Goal: Consume media (video, audio): Consume media (video, audio)

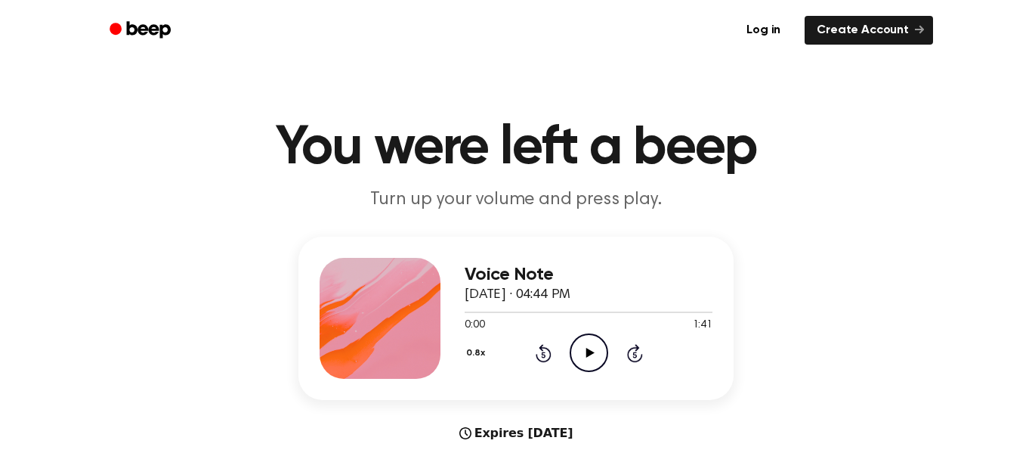
click at [596, 358] on icon "Play Audio" at bounding box center [589, 352] width 39 height 39
click at [596, 358] on icon "Pause Audio" at bounding box center [589, 352] width 39 height 39
click at [596, 358] on icon "Play Audio" at bounding box center [589, 352] width 39 height 39
click at [596, 358] on icon "Pause Audio" at bounding box center [589, 352] width 39 height 39
click at [596, 358] on icon "Play Audio" at bounding box center [589, 352] width 39 height 39
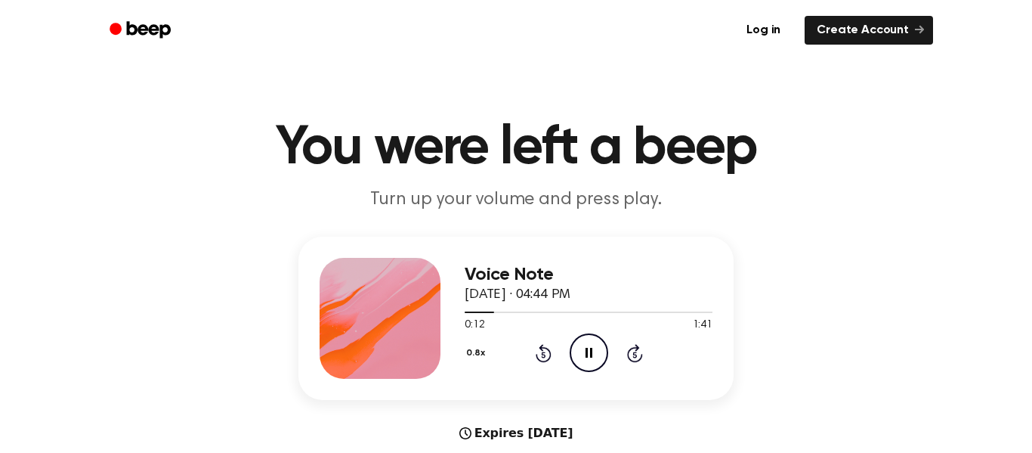
click at [596, 358] on icon "Pause Audio" at bounding box center [589, 352] width 39 height 39
click at [596, 358] on icon "Play Audio" at bounding box center [589, 352] width 39 height 39
click at [596, 358] on icon "Pause Audio" at bounding box center [589, 352] width 39 height 39
click at [593, 359] on icon "Play Audio" at bounding box center [589, 352] width 39 height 39
click at [593, 359] on icon "Pause Audio" at bounding box center [589, 352] width 39 height 39
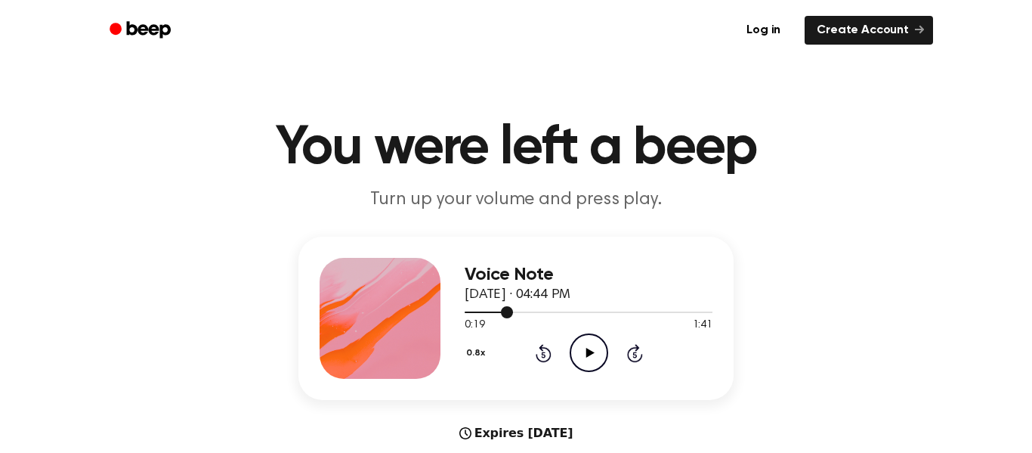
click at [489, 307] on div at bounding box center [589, 311] width 248 height 12
click at [599, 355] on icon "Play Audio" at bounding box center [589, 352] width 39 height 39
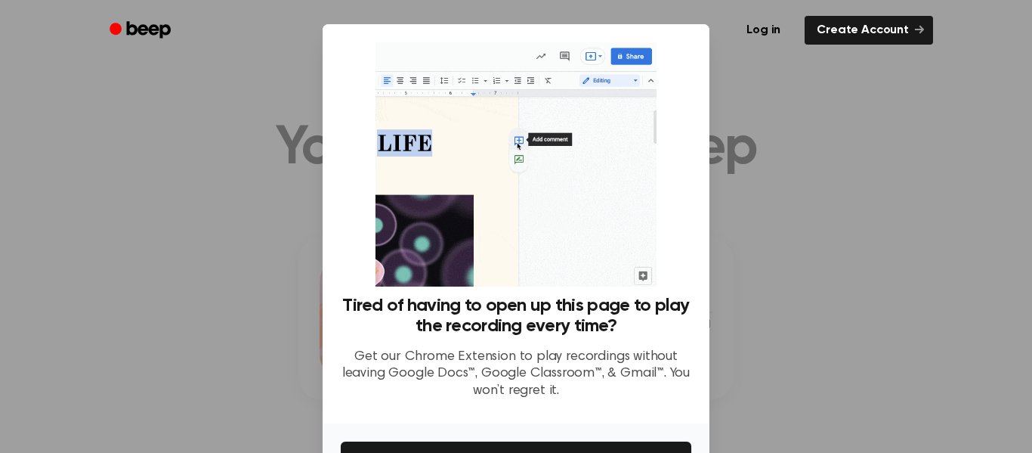
click at [760, 336] on div at bounding box center [516, 226] width 1032 height 453
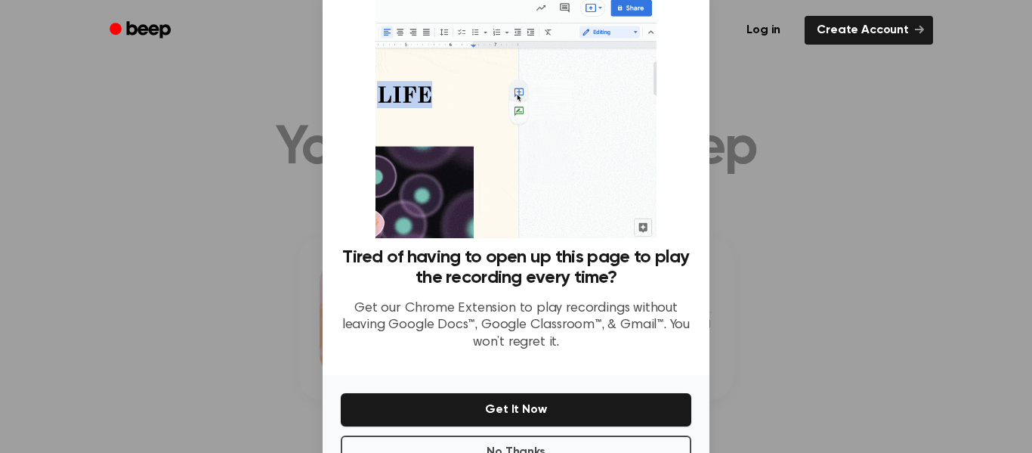
scroll to position [98, 0]
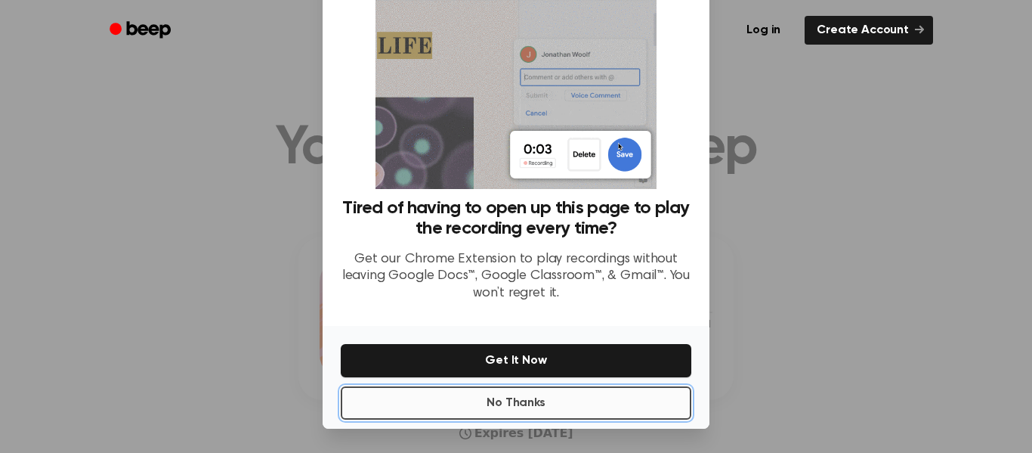
click at [434, 407] on button "No Thanks" at bounding box center [516, 402] width 351 height 33
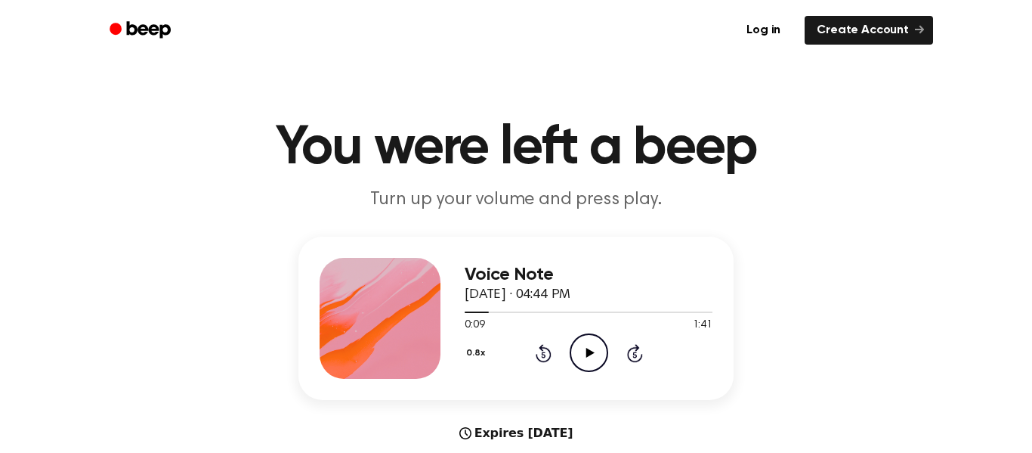
click at [587, 347] on icon "Play Audio" at bounding box center [589, 352] width 39 height 39
click at [587, 341] on icon "Pause Audio" at bounding box center [589, 352] width 39 height 39
click at [587, 341] on icon "Play Audio" at bounding box center [589, 352] width 39 height 39
click at [587, 341] on icon "Pause Audio" at bounding box center [589, 352] width 39 height 39
click at [478, 310] on div at bounding box center [589, 311] width 248 height 12
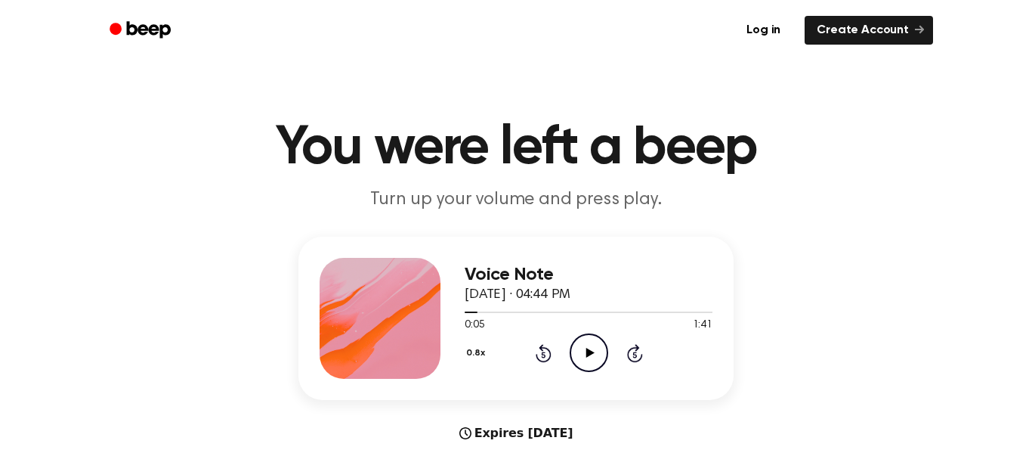
click at [596, 357] on icon "Play Audio" at bounding box center [589, 352] width 39 height 39
click at [593, 339] on icon "Pause Audio" at bounding box center [589, 352] width 39 height 39
click at [593, 339] on icon "Play Audio" at bounding box center [589, 352] width 39 height 39
click at [593, 339] on icon "Pause Audio" at bounding box center [589, 352] width 39 height 39
click at [593, 339] on icon "Play Audio" at bounding box center [589, 352] width 39 height 39
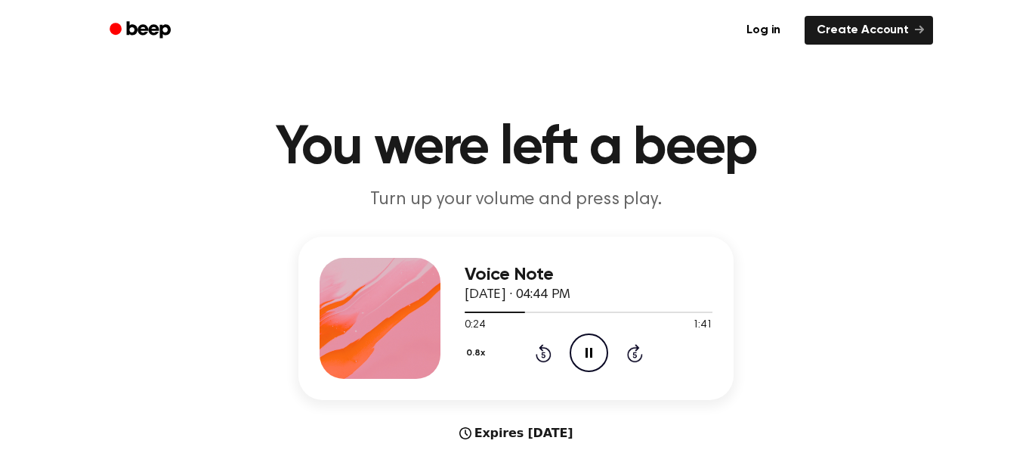
click at [593, 339] on icon "Pause Audio" at bounding box center [589, 352] width 39 height 39
click at [593, 339] on icon "Play Audio" at bounding box center [589, 352] width 39 height 39
click at [593, 339] on icon "Pause Audio" at bounding box center [589, 352] width 39 height 39
click at [593, 339] on icon "Play Audio" at bounding box center [589, 352] width 39 height 39
click at [593, 339] on icon "Pause Audio" at bounding box center [589, 352] width 39 height 39
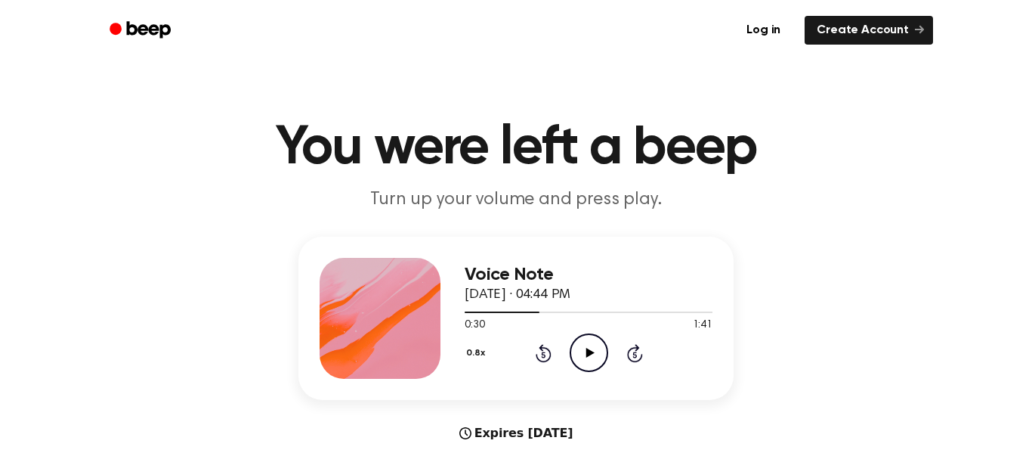
click at [593, 339] on icon "Play Audio" at bounding box center [589, 352] width 39 height 39
click at [593, 339] on icon "Pause Audio" at bounding box center [589, 352] width 39 height 39
click at [593, 339] on icon "Play Audio" at bounding box center [589, 352] width 39 height 39
click at [593, 339] on icon "Pause Audio" at bounding box center [589, 352] width 39 height 39
click at [593, 339] on icon "Play Audio" at bounding box center [589, 352] width 39 height 39
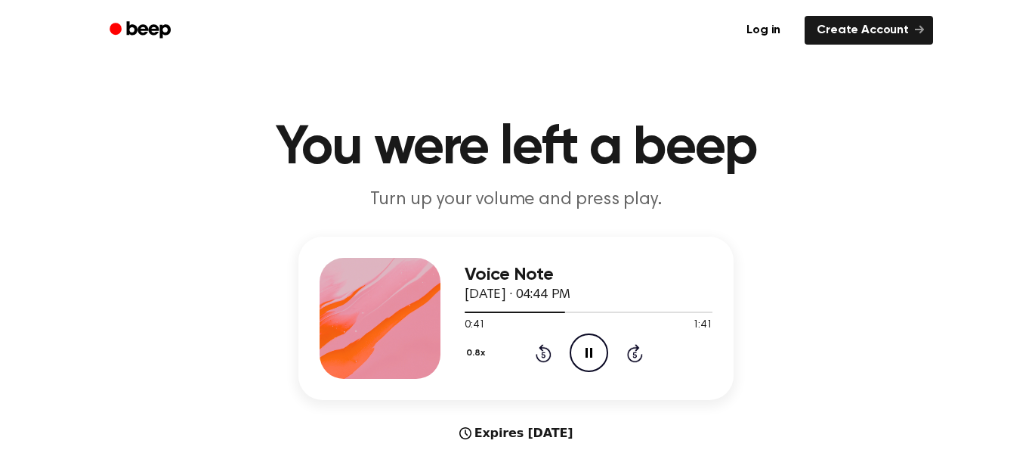
click at [593, 339] on icon "Pause Audio" at bounding box center [589, 352] width 39 height 39
click at [593, 339] on icon "Play Audio" at bounding box center [589, 352] width 39 height 39
click at [543, 305] on div at bounding box center [589, 311] width 248 height 12
click at [590, 352] on icon "Pause Audio" at bounding box center [589, 352] width 39 height 39
click at [590, 352] on icon at bounding box center [590, 353] width 8 height 10
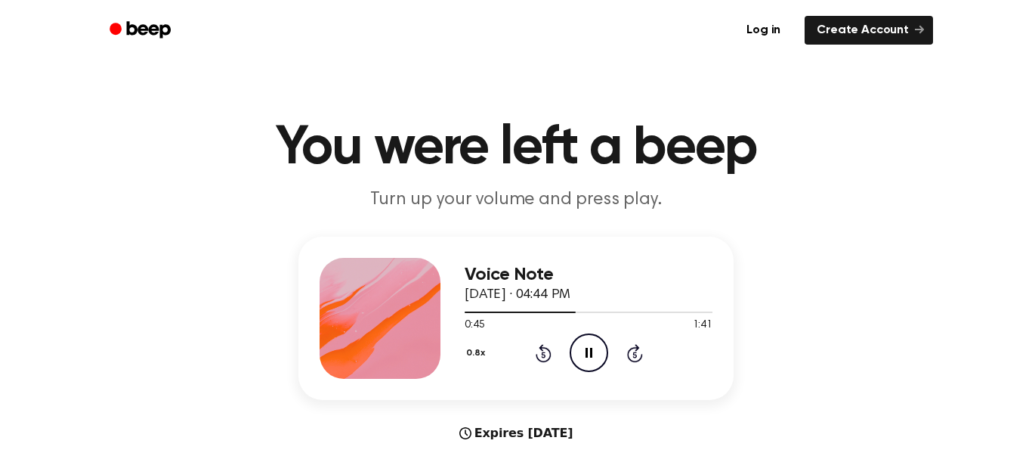
click at [590, 352] on icon "Pause Audio" at bounding box center [589, 352] width 39 height 39
click at [590, 352] on icon at bounding box center [590, 353] width 8 height 10
click at [590, 352] on icon "Pause Audio" at bounding box center [589, 352] width 39 height 39
click at [590, 352] on icon at bounding box center [590, 353] width 8 height 10
click at [590, 352] on icon "Pause Audio" at bounding box center [589, 352] width 39 height 39
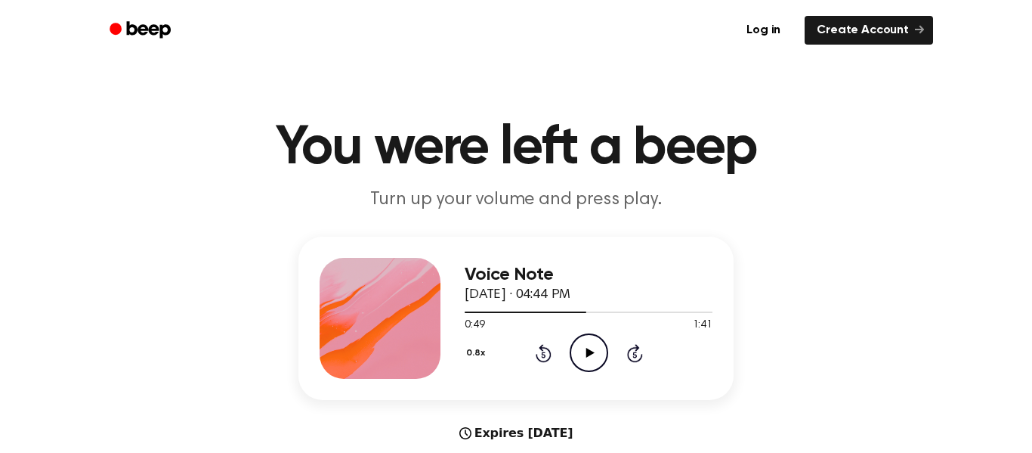
click at [590, 352] on icon at bounding box center [590, 353] width 8 height 10
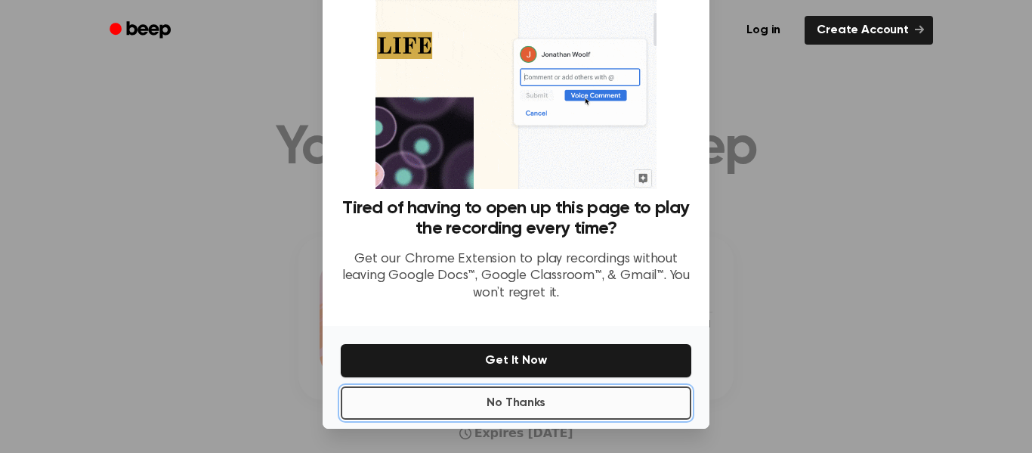
click at [586, 410] on button "No Thanks" at bounding box center [516, 402] width 351 height 33
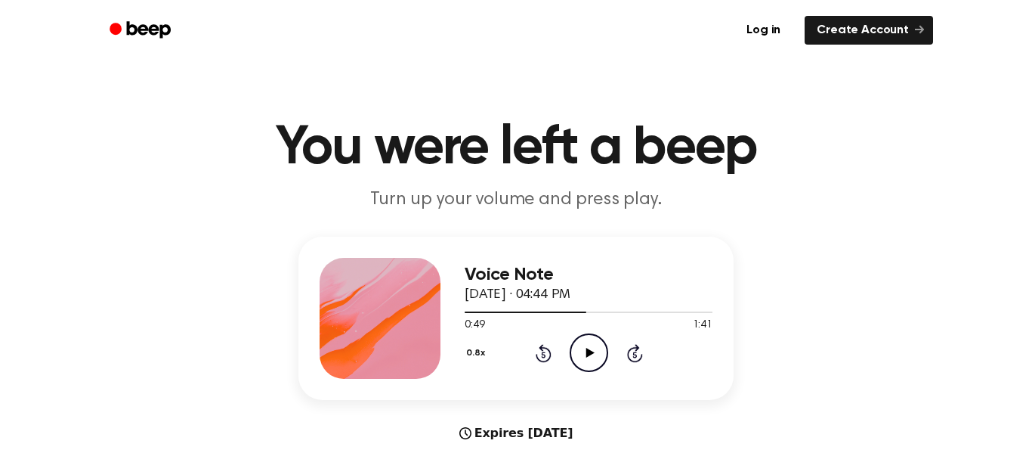
click at [596, 361] on icon "Play Audio" at bounding box center [589, 352] width 39 height 39
click at [537, 311] on div at bounding box center [589, 311] width 248 height 12
click at [587, 345] on icon "Pause Audio" at bounding box center [589, 352] width 39 height 39
click at [587, 345] on icon "Play Audio" at bounding box center [589, 352] width 39 height 39
click at [587, 345] on icon "Pause Audio" at bounding box center [589, 352] width 39 height 39
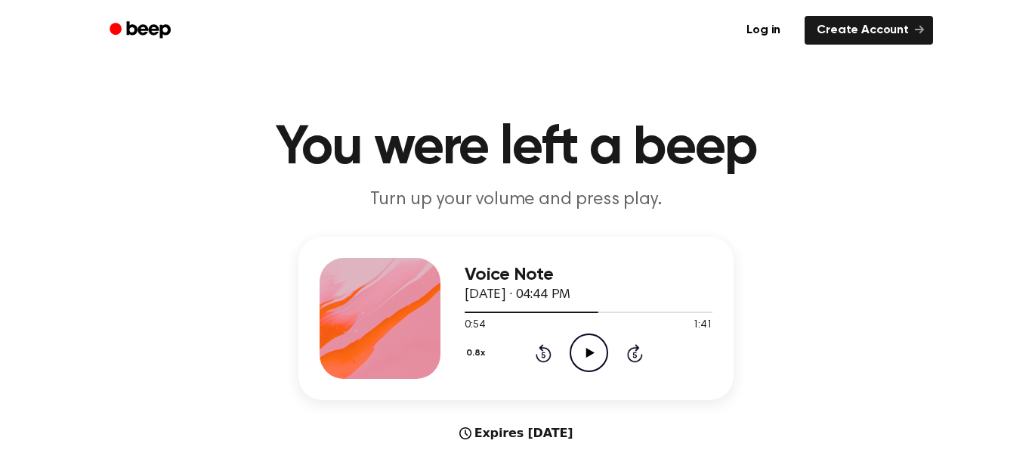
click at [587, 345] on icon "Play Audio" at bounding box center [589, 352] width 39 height 39
click at [587, 345] on icon "Pause Audio" at bounding box center [589, 352] width 39 height 39
click at [559, 311] on div at bounding box center [538, 312] width 147 height 2
click at [596, 348] on icon "Play Audio" at bounding box center [589, 352] width 39 height 39
click at [584, 351] on icon "Pause Audio" at bounding box center [589, 352] width 39 height 39
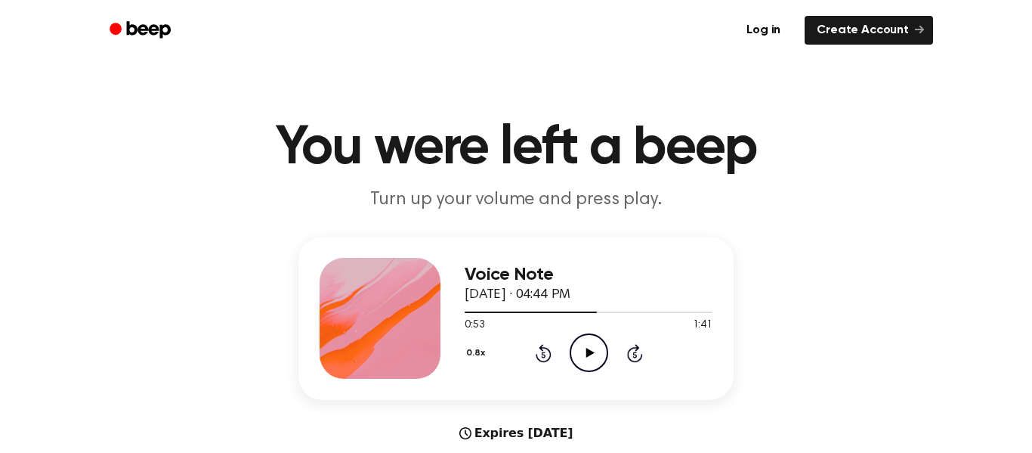
click at [584, 351] on icon "Play Audio" at bounding box center [589, 352] width 39 height 39
click at [578, 350] on icon "Pause Audio" at bounding box center [589, 352] width 39 height 39
click at [578, 350] on icon "Play Audio" at bounding box center [589, 352] width 39 height 39
click at [578, 350] on icon "Pause Audio" at bounding box center [589, 352] width 39 height 39
click at [578, 350] on icon "Play Audio" at bounding box center [589, 352] width 39 height 39
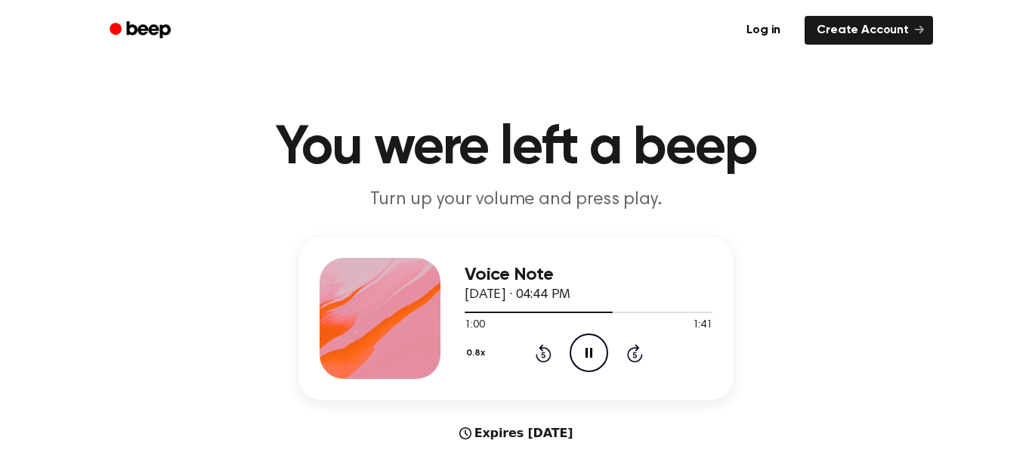
click at [578, 350] on icon "Pause Audio" at bounding box center [589, 352] width 39 height 39
click at [578, 350] on icon "Play Audio" at bounding box center [589, 352] width 39 height 39
click at [578, 350] on icon "Pause Audio" at bounding box center [589, 352] width 39 height 39
click at [578, 350] on icon "Play Audio" at bounding box center [589, 352] width 39 height 39
click at [578, 350] on icon "Pause Audio" at bounding box center [589, 352] width 39 height 39
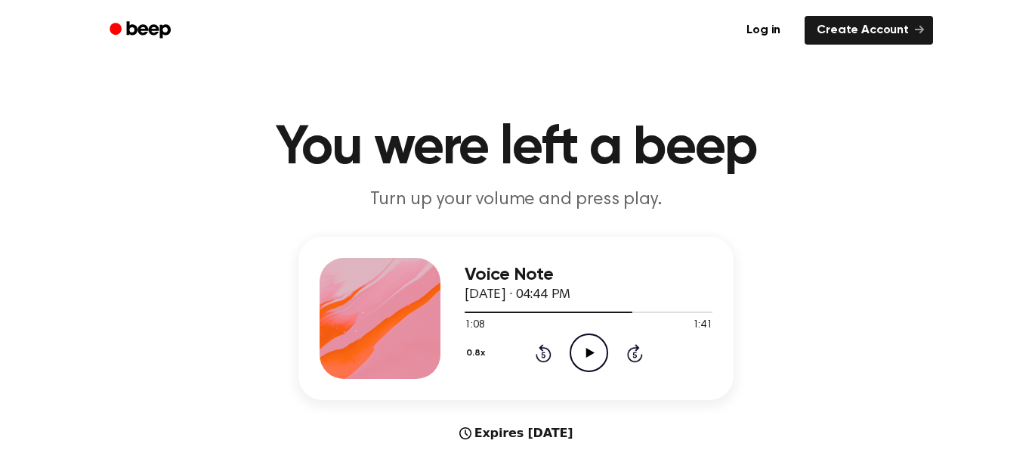
click at [578, 350] on icon "Play Audio" at bounding box center [589, 352] width 39 height 39
click at [578, 350] on icon "Pause Audio" at bounding box center [589, 352] width 39 height 39
click at [578, 350] on icon "Play Audio" at bounding box center [589, 352] width 39 height 39
click at [578, 350] on icon "Pause Audio" at bounding box center [589, 352] width 39 height 39
click at [578, 350] on icon "Play Audio" at bounding box center [589, 352] width 39 height 39
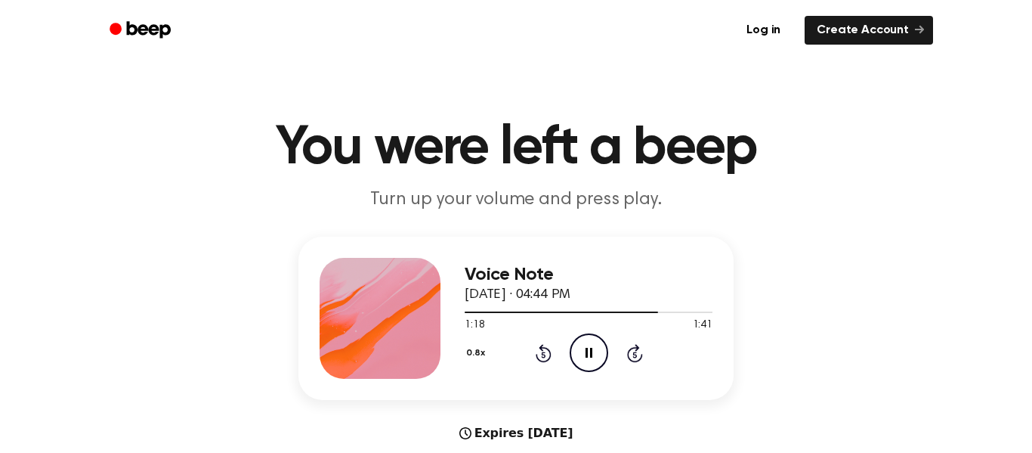
click at [578, 350] on icon "Pause Audio" at bounding box center [589, 352] width 39 height 39
click at [578, 350] on icon "Play Audio" at bounding box center [589, 352] width 39 height 39
click at [578, 350] on icon "Pause Audio" at bounding box center [589, 352] width 39 height 39
click at [578, 350] on icon "Play Audio" at bounding box center [589, 352] width 39 height 39
